Goal: Information Seeking & Learning: Learn about a topic

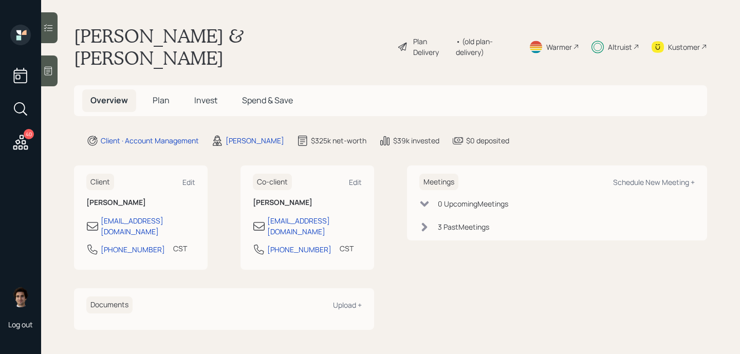
click at [672, 42] on div "Kustomer" at bounding box center [684, 47] width 32 height 11
click at [196, 95] on span "Invest" at bounding box center [205, 100] width 23 height 11
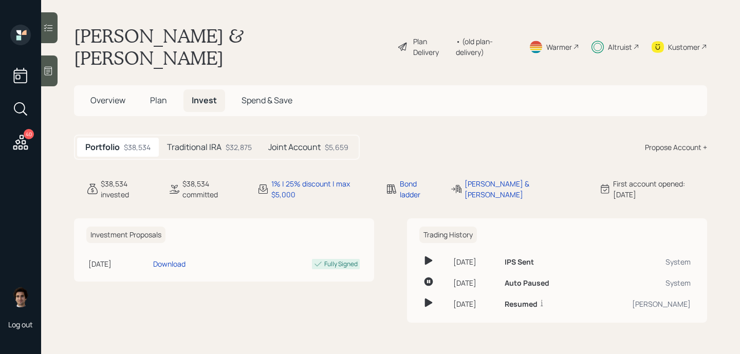
click at [240, 142] on div "$32,875" at bounding box center [239, 147] width 26 height 11
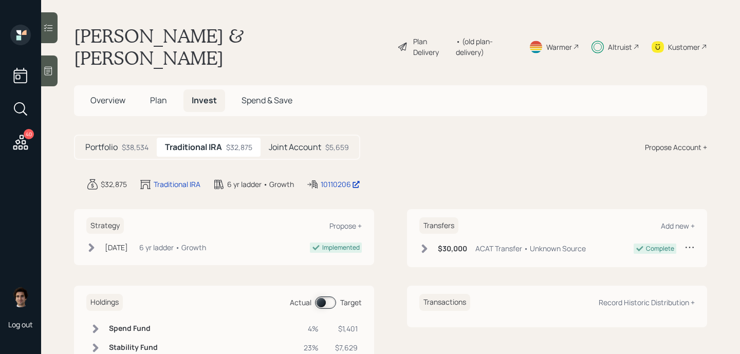
click at [312, 142] on h5 "Joint Account" at bounding box center [295, 147] width 52 height 10
click at [214, 138] on div "Traditional IRA $32,875" at bounding box center [207, 147] width 101 height 19
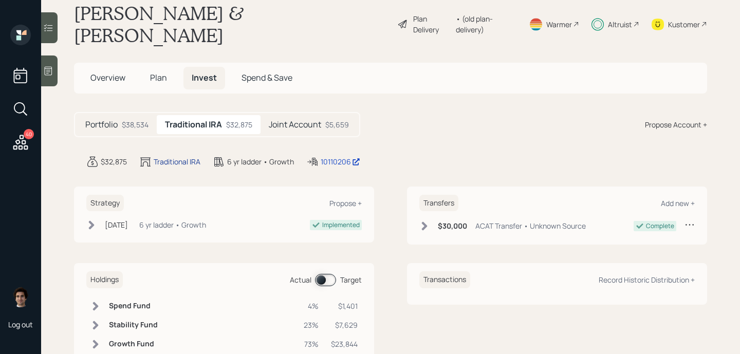
scroll to position [38, 0]
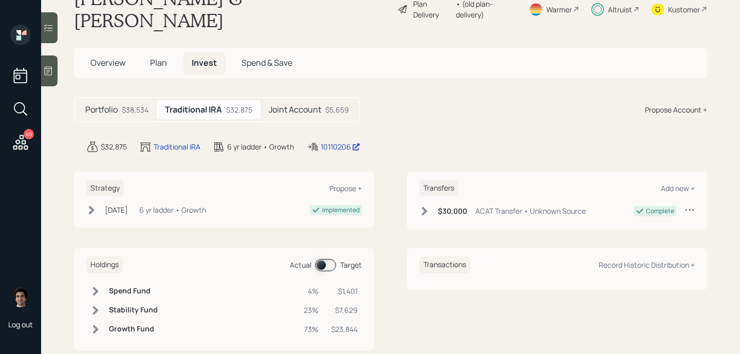
click at [120, 57] on span "Overview" at bounding box center [108, 62] width 35 height 11
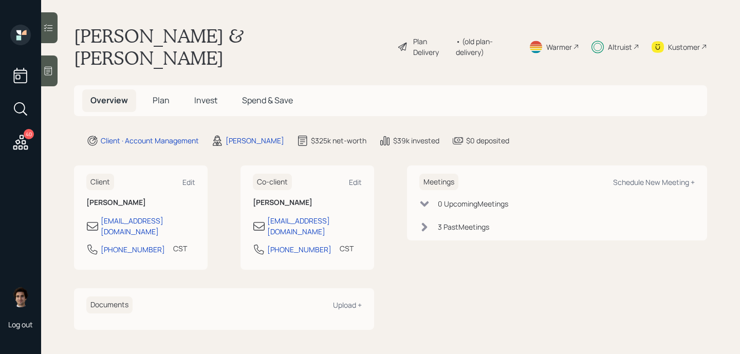
click at [171, 89] on h5 "Plan" at bounding box center [160, 100] width 33 height 22
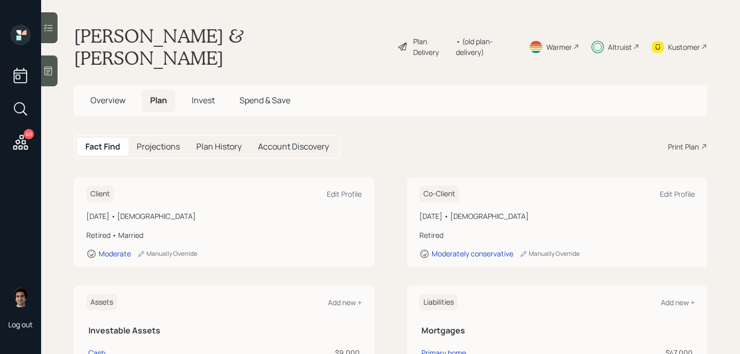
click at [200, 95] on span "Invest" at bounding box center [203, 100] width 23 height 11
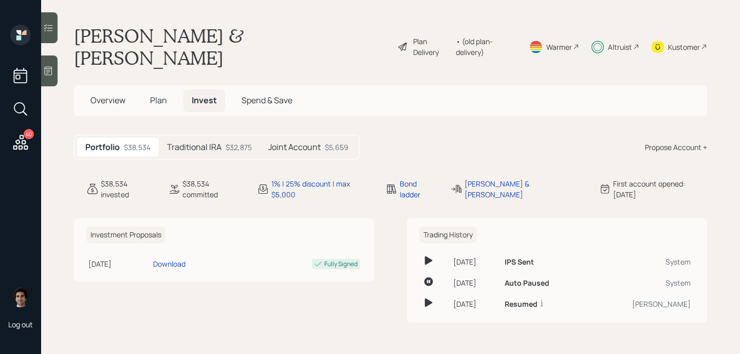
click at [628, 43] on div "Altruist" at bounding box center [616, 47] width 48 height 44
